Goal: Entertainment & Leisure: Consume media (video, audio)

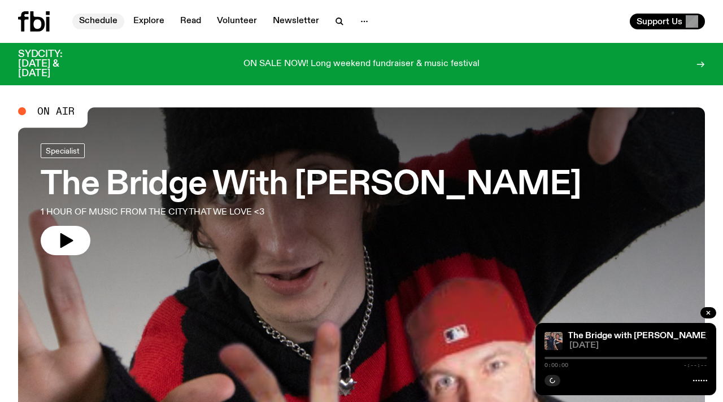
click at [111, 23] on link "Schedule" at bounding box center [98, 22] width 52 height 16
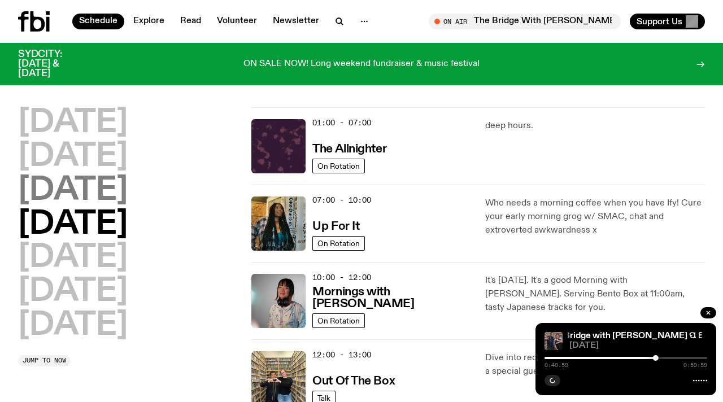
click at [128, 195] on h2 "[DATE]" at bounding box center [73, 191] width 110 height 32
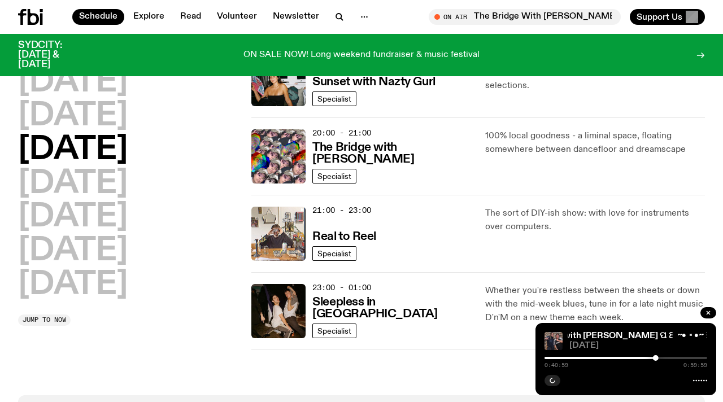
scroll to position [507, 0]
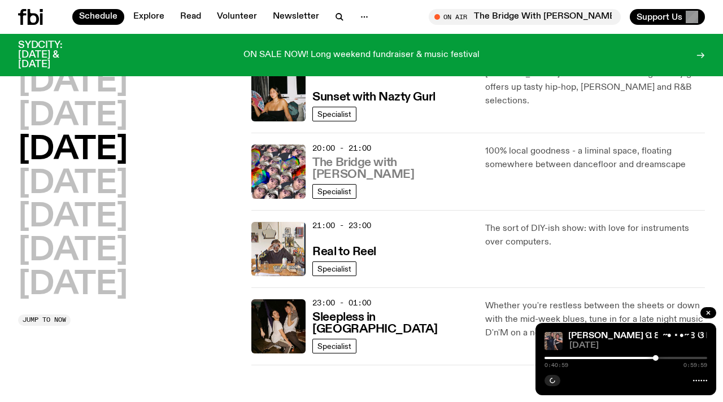
click at [368, 171] on h3 "The Bridge with [PERSON_NAME]" at bounding box center [391, 169] width 159 height 24
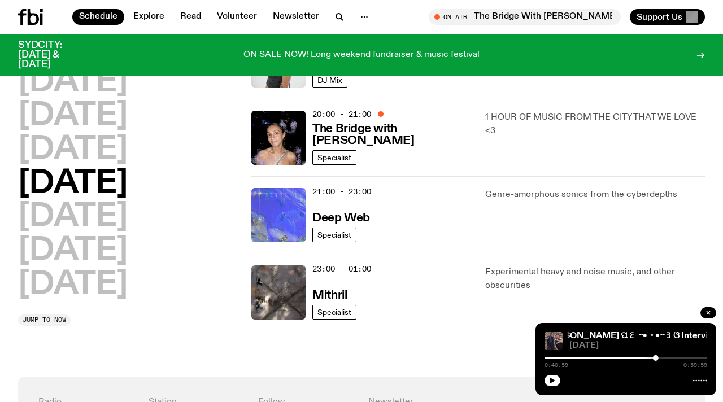
scroll to position [546, 0]
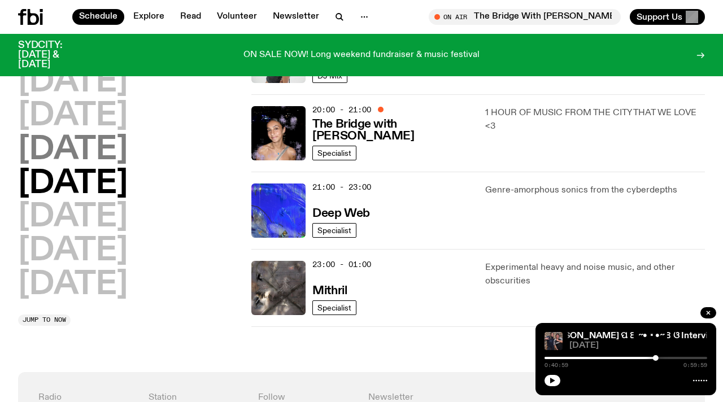
click at [98, 151] on h2 "[DATE]" at bounding box center [73, 150] width 110 height 32
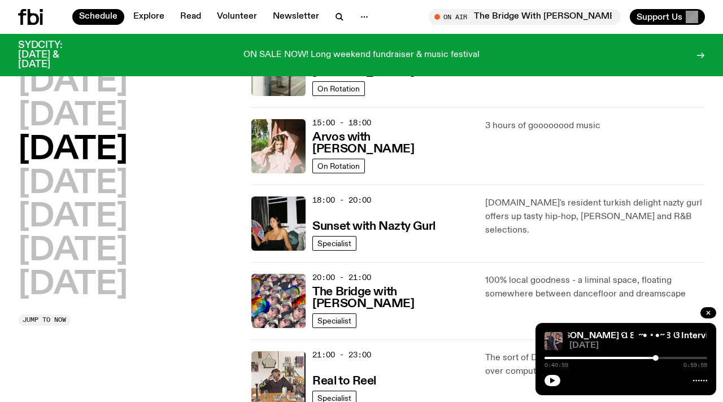
scroll to position [382, 0]
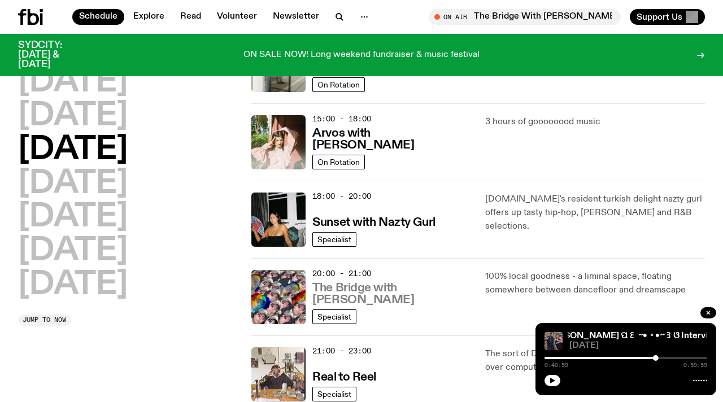
click at [339, 291] on h3 "The Bridge with [PERSON_NAME]" at bounding box center [391, 294] width 159 height 24
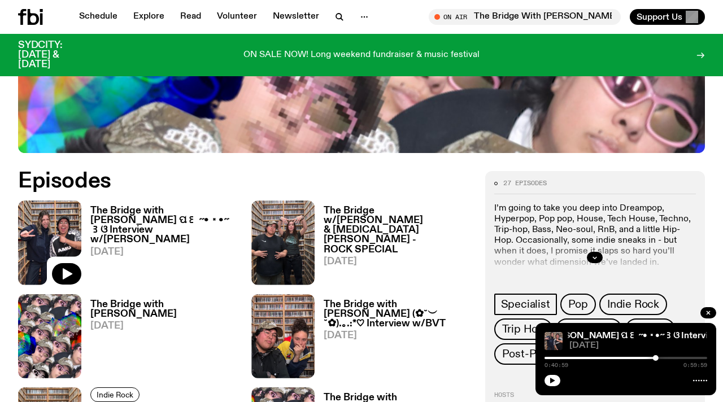
scroll to position [411, 0]
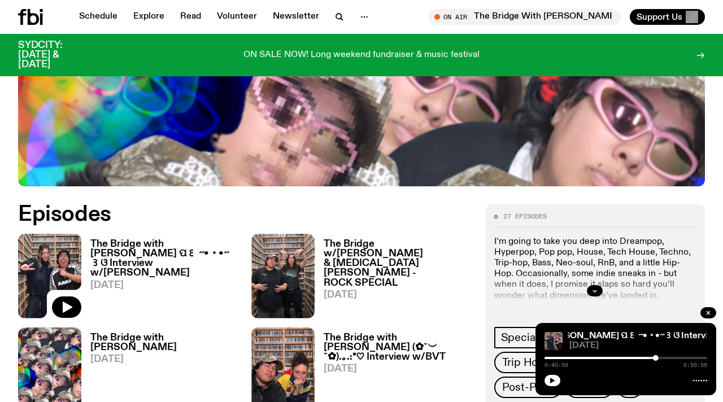
click at [143, 252] on h3 "The Bridge with [PERSON_NAME] ପ꒰ ˶• ༝ •˶꒱ଓ Interview w/[PERSON_NAME]" at bounding box center [163, 258] width 147 height 38
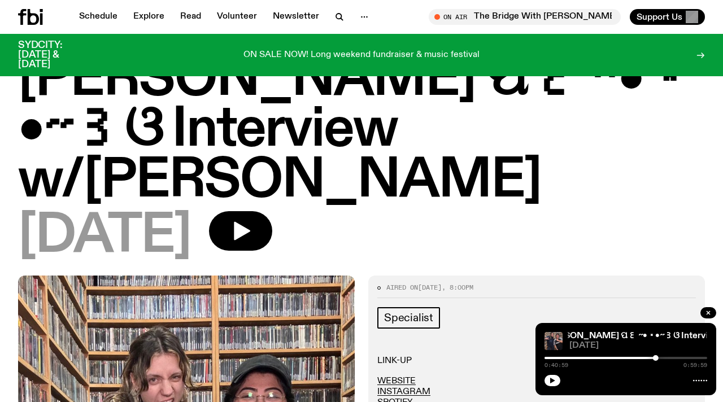
scroll to position [94, 0]
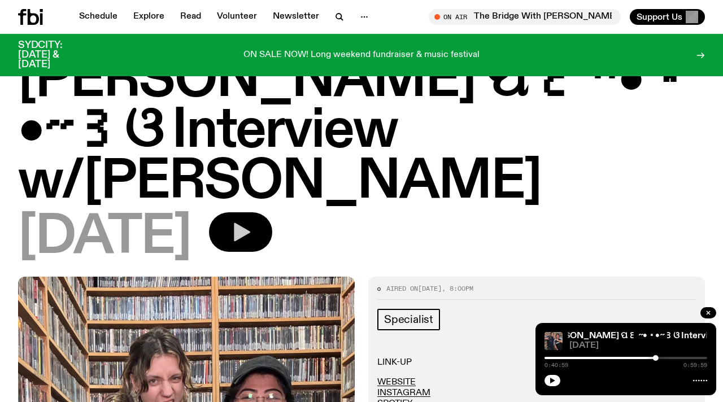
click at [252, 221] on icon "button" at bounding box center [240, 232] width 23 height 23
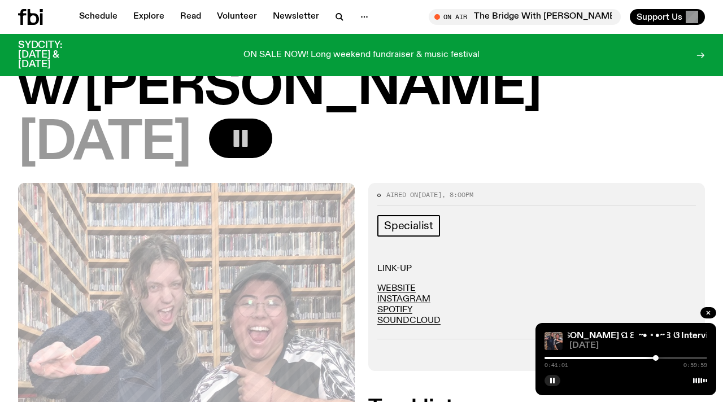
click at [252, 127] on icon "button" at bounding box center [240, 138] width 23 height 23
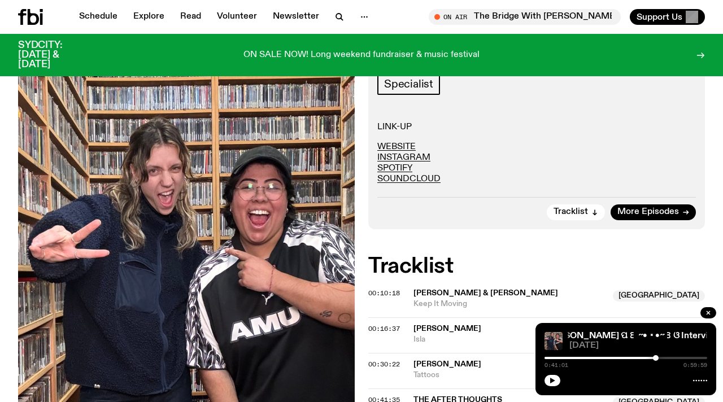
scroll to position [299, 0]
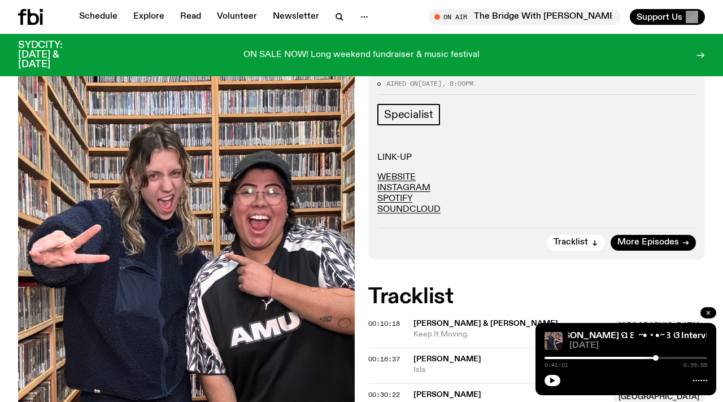
click at [707, 314] on icon "button" at bounding box center [707, 312] width 3 height 3
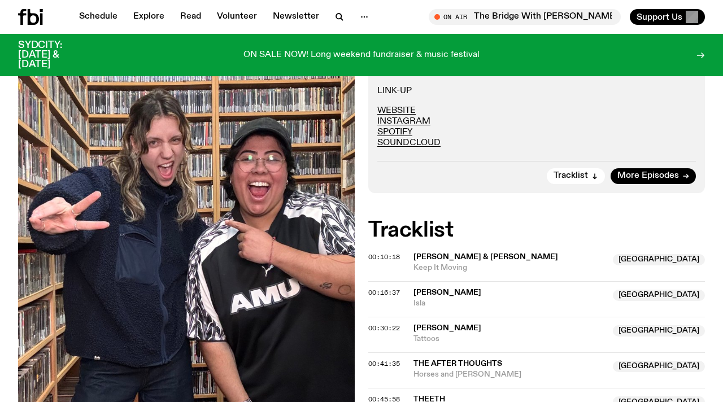
scroll to position [382, 0]
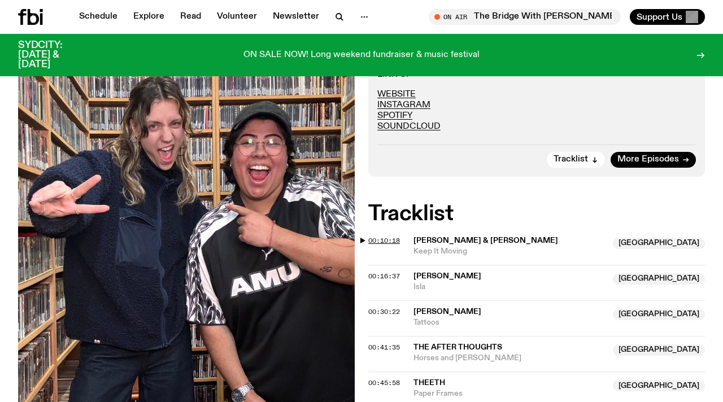
click at [370, 236] on span "00:10:18" at bounding box center [384, 240] width 32 height 9
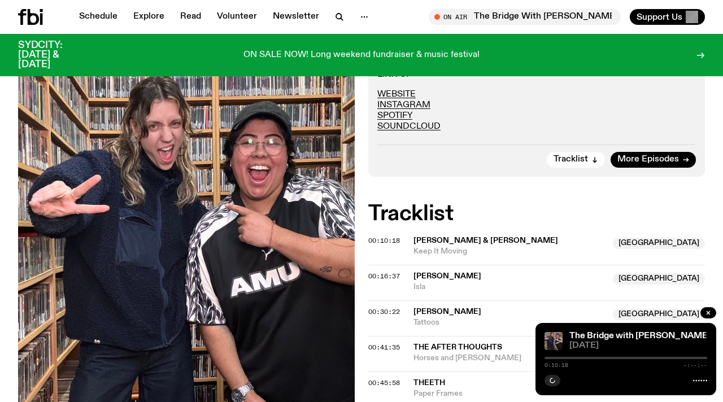
click at [362, 190] on div "Aired on [DATE] 8:00pm Specialist LINK-UP WEBSITE INSTAGRAM SPOTIFY SOUNDCLOUD …" at bounding box center [361, 257] width 723 height 536
click at [705, 313] on icon "button" at bounding box center [708, 312] width 7 height 7
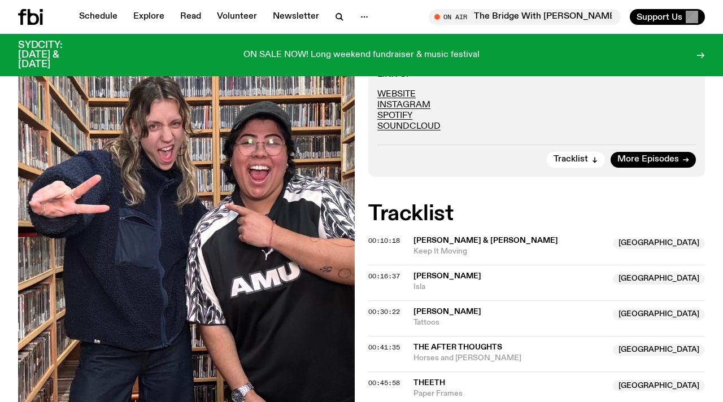
click at [368, 190] on div "Aired on [DATE] 8:00pm Specialist LINK-UP WEBSITE INSTAGRAM SPOTIFY SOUNDCLOUD …" at bounding box center [361, 257] width 723 height 536
click at [359, 190] on div "Aired on [DATE] 8:00pm Specialist LINK-UP WEBSITE INSTAGRAM SPOTIFY SOUNDCLOUD …" at bounding box center [361, 257] width 723 height 536
click at [365, 189] on div "Aired on [DATE] 8:00pm Specialist LINK-UP WEBSITE INSTAGRAM SPOTIFY SOUNDCLOUD …" at bounding box center [361, 257] width 723 height 536
click at [364, 189] on div "Aired on [DATE] 8:00pm Specialist LINK-UP WEBSITE INSTAGRAM SPOTIFY SOUNDCLOUD …" at bounding box center [361, 257] width 723 height 536
click at [368, 236] on span "00:10:18" at bounding box center [384, 240] width 32 height 9
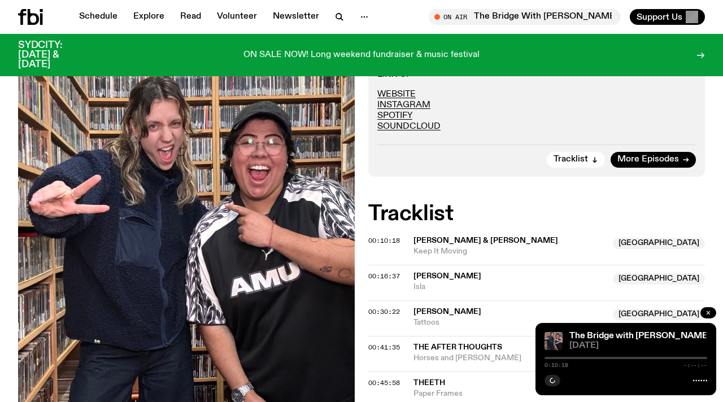
click at [713, 315] on button "button" at bounding box center [708, 312] width 16 height 11
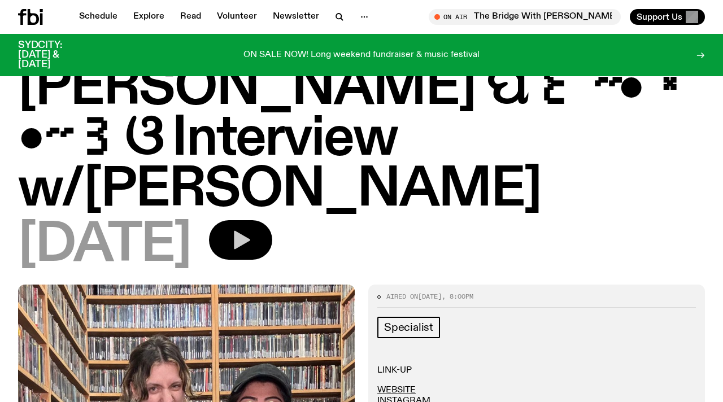
scroll to position [69, 0]
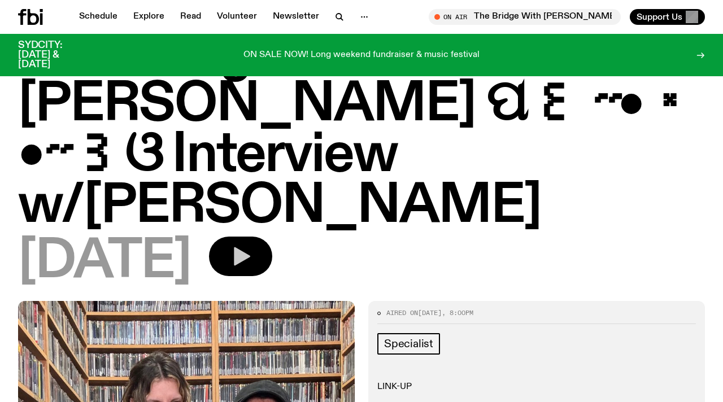
click at [272, 237] on button "button" at bounding box center [240, 257] width 63 height 40
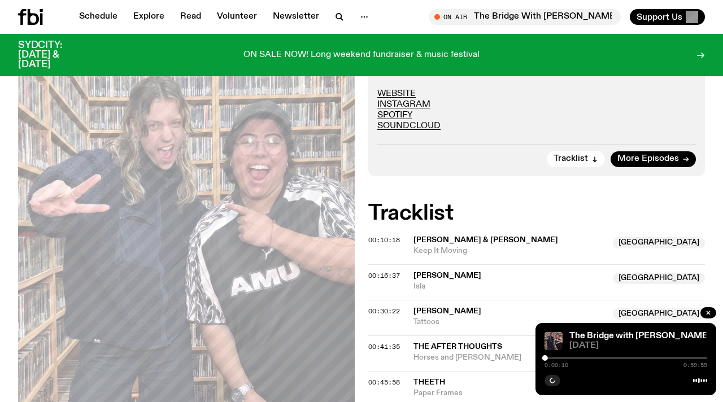
scroll to position [338, 0]
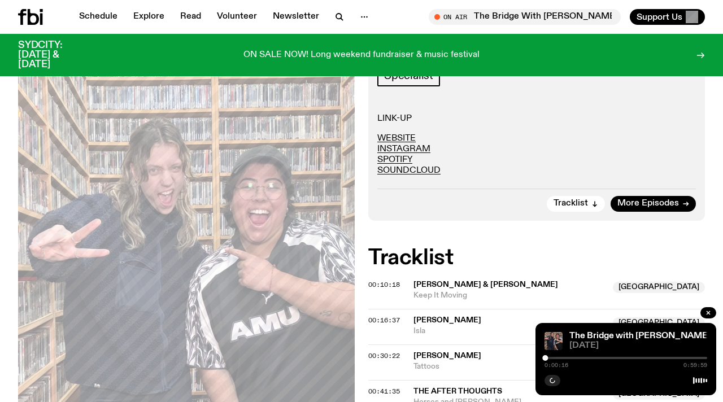
click at [686, 133] on p "WEBSITE INSTAGRAM SPOTIFY SOUNDCLOUD" at bounding box center [536, 154] width 319 height 43
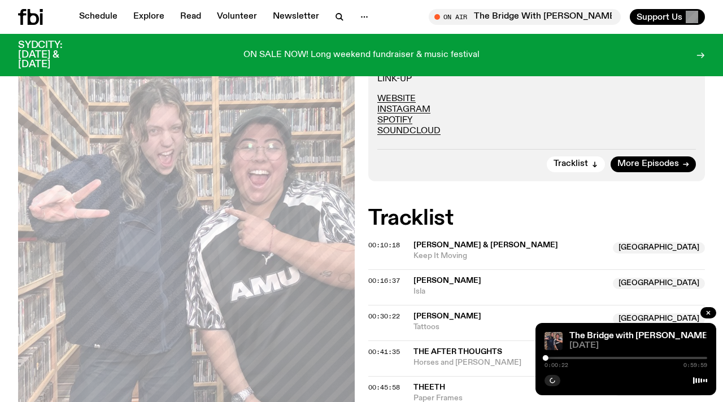
scroll to position [378, 0]
click at [437, 241] on span "[PERSON_NAME] & [PERSON_NAME]" at bounding box center [485, 245] width 145 height 8
click at [385, 240] on span "00:10:18" at bounding box center [384, 244] width 32 height 9
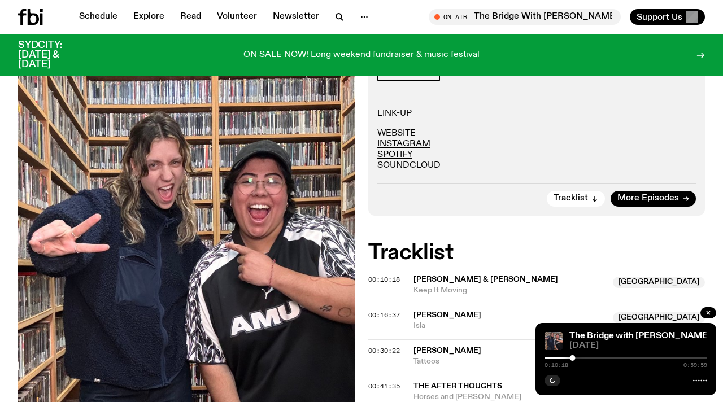
scroll to position [344, 0]
